Goal: Transaction & Acquisition: Obtain resource

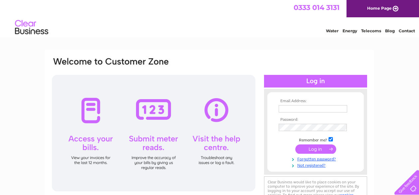
type input "beecleaner@hotmail.co.uk"
click at [306, 148] on input "submit" at bounding box center [315, 148] width 41 height 9
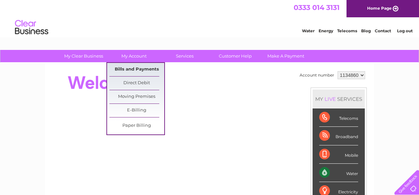
click at [139, 68] on link "Bills and Payments" at bounding box center [136, 69] width 55 height 13
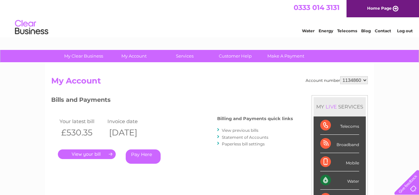
click at [94, 153] on link "." at bounding box center [87, 154] width 58 height 10
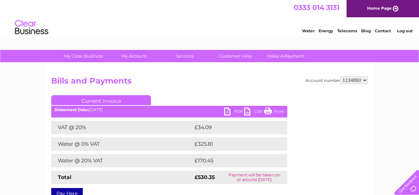
click at [227, 111] on link "PDF" at bounding box center [234, 112] width 20 height 10
click at [403, 32] on link "Log out" at bounding box center [405, 30] width 16 height 5
